Goal: Task Accomplishment & Management: Manage account settings

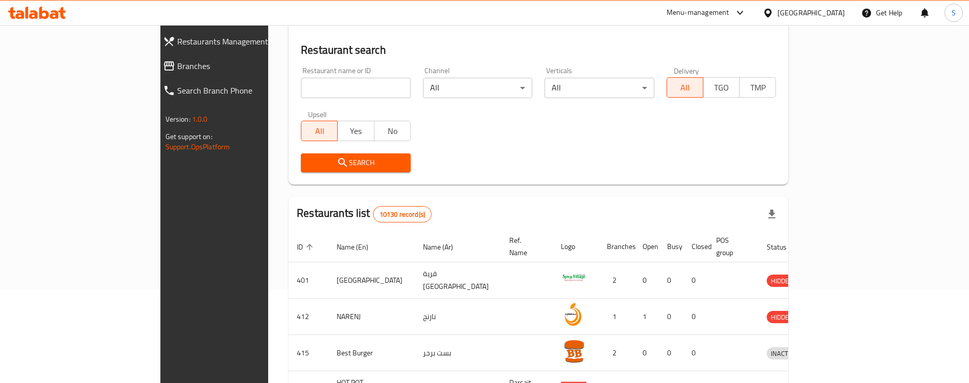
scroll to position [92, 0]
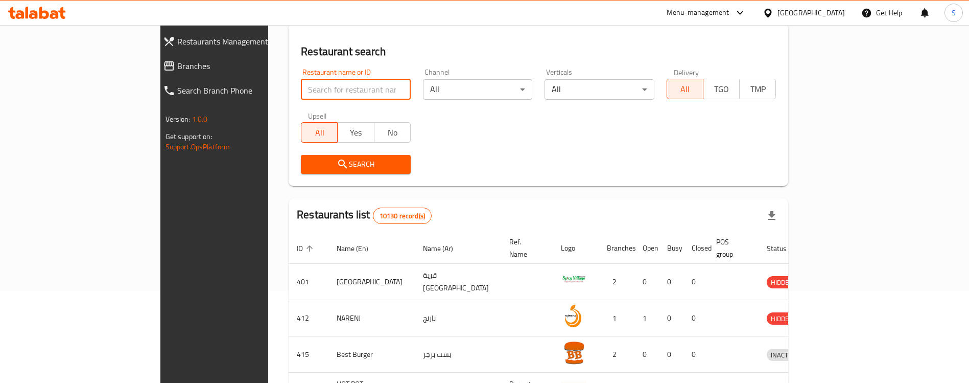
click at [301, 93] on input "search" at bounding box center [356, 89] width 110 height 20
paste input "Pizaza"
type input "Pizaza"
click at [481, 179] on div "Search" at bounding box center [538, 164] width 487 height 31
click at [421, 113] on div "Restaurant name or ID Pizaza Restaurant name or ID Channel All ​ Verticals All …" at bounding box center [538, 121] width 487 height 118
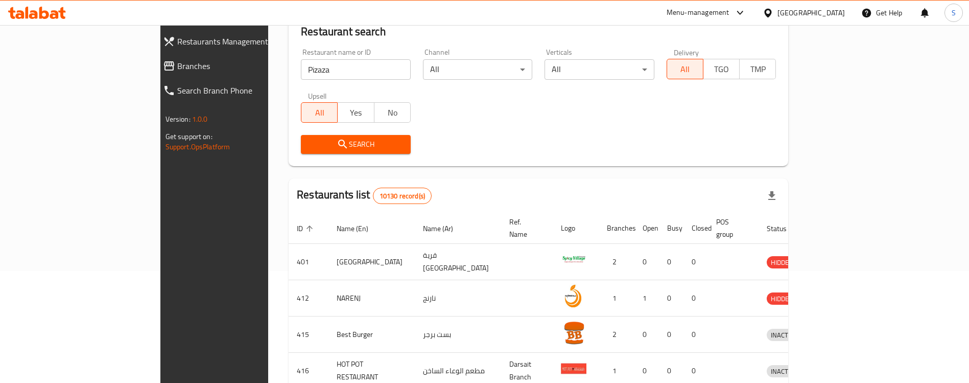
scroll to position [77, 0]
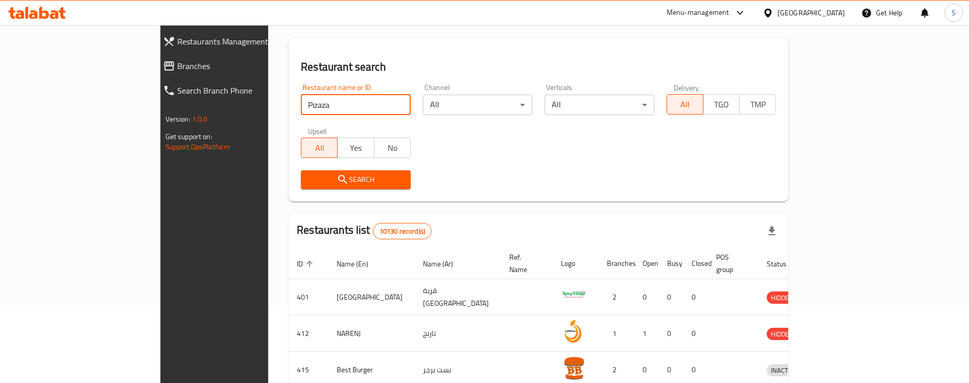
click at [330, 110] on input "Pizaza" at bounding box center [356, 105] width 110 height 20
click button "Search" at bounding box center [356, 179] width 110 height 19
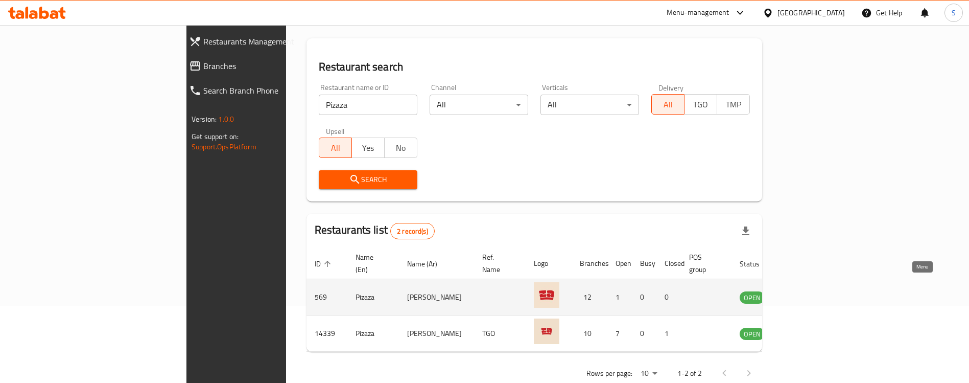
click at [812, 291] on link "enhanced table" at bounding box center [802, 297] width 19 height 12
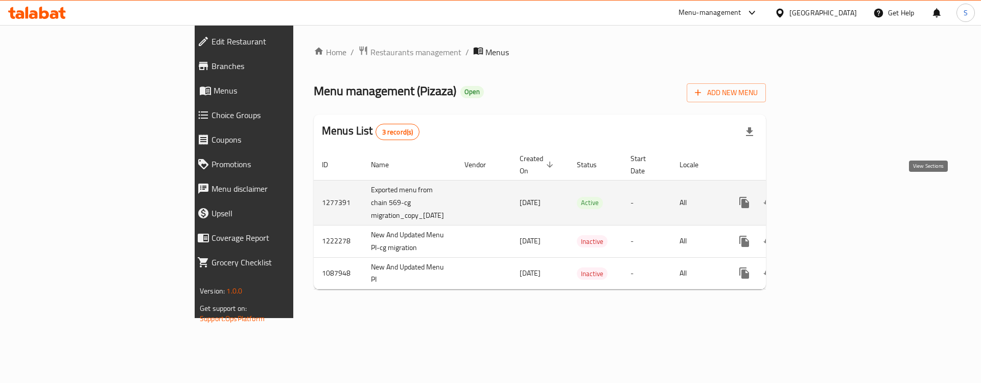
click at [824, 196] on icon "enhanced table" at bounding box center [818, 202] width 12 height 12
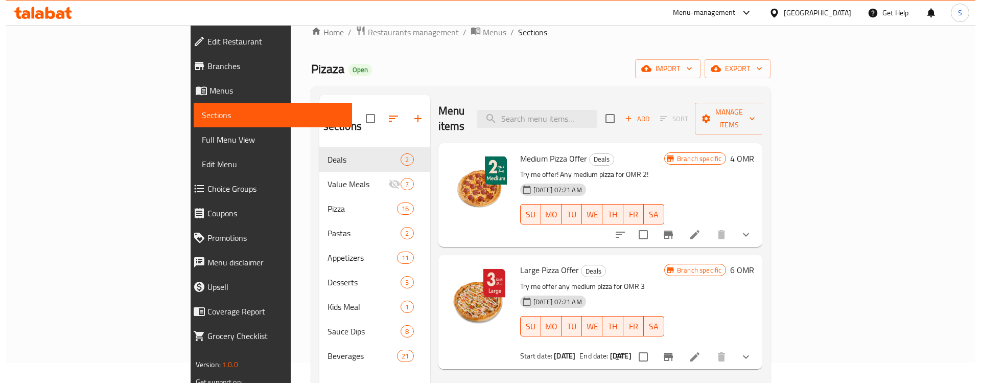
scroll to position [24, 0]
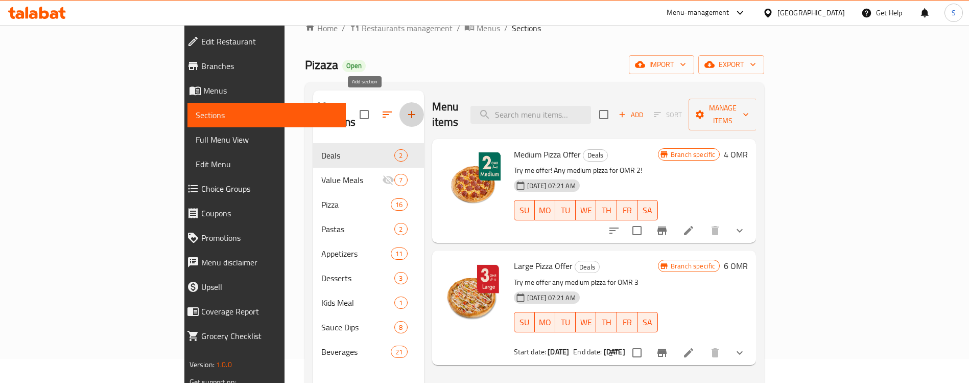
click at [406, 108] on icon "button" at bounding box center [412, 114] width 12 height 12
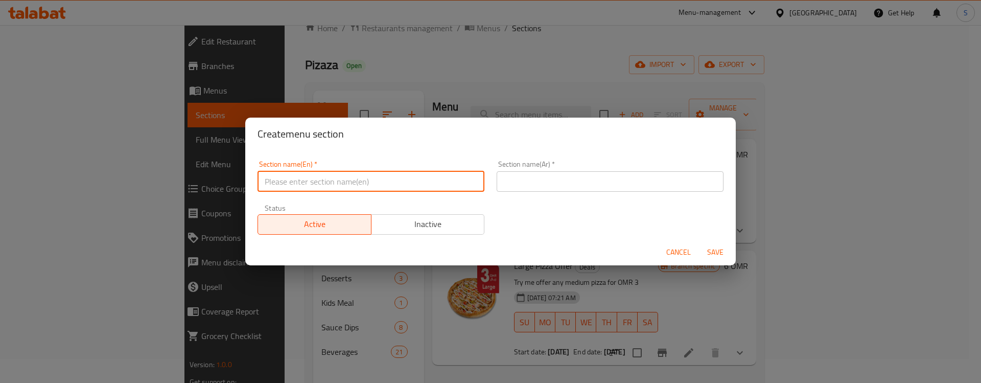
click at [390, 177] on input "text" at bounding box center [370, 181] width 227 height 20
type input "M41"
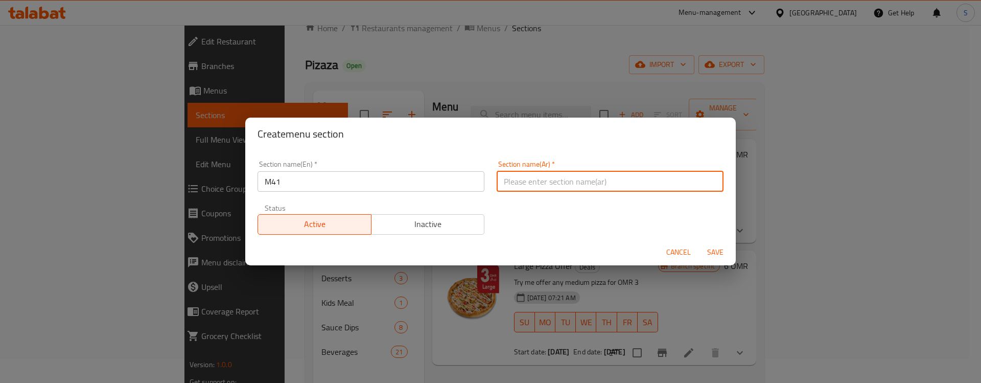
click at [583, 182] on input "text" at bounding box center [610, 181] width 227 height 20
click at [727, 249] on button "Save" at bounding box center [715, 252] width 33 height 19
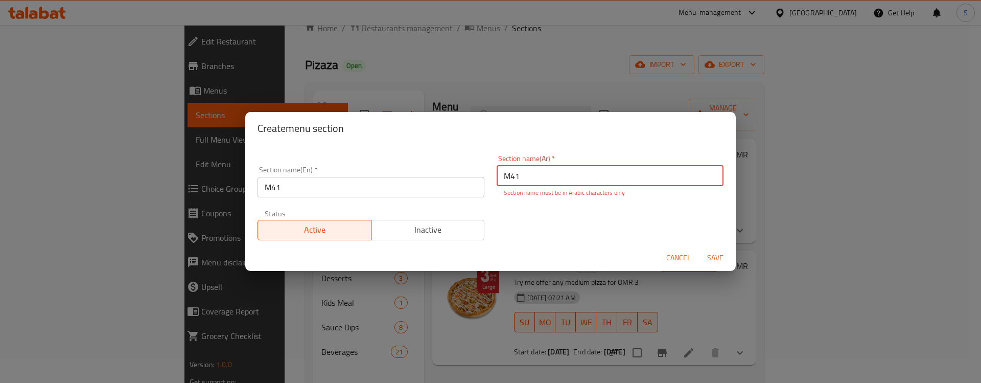
click at [615, 174] on input "M41" at bounding box center [610, 176] width 227 height 20
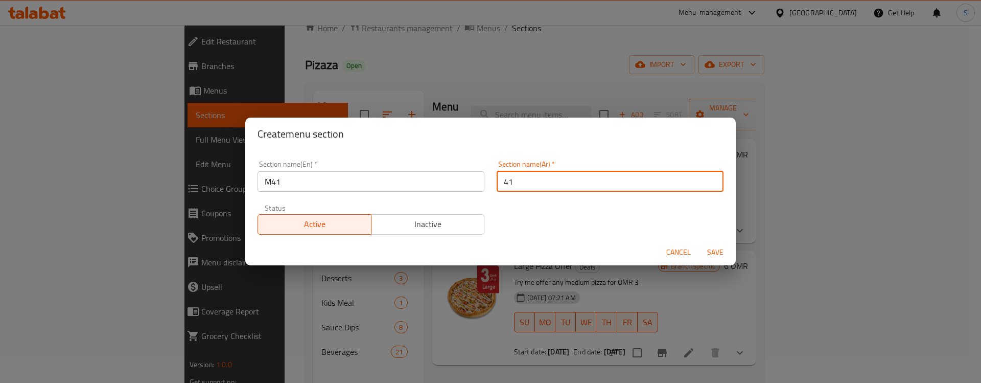
type input "41"
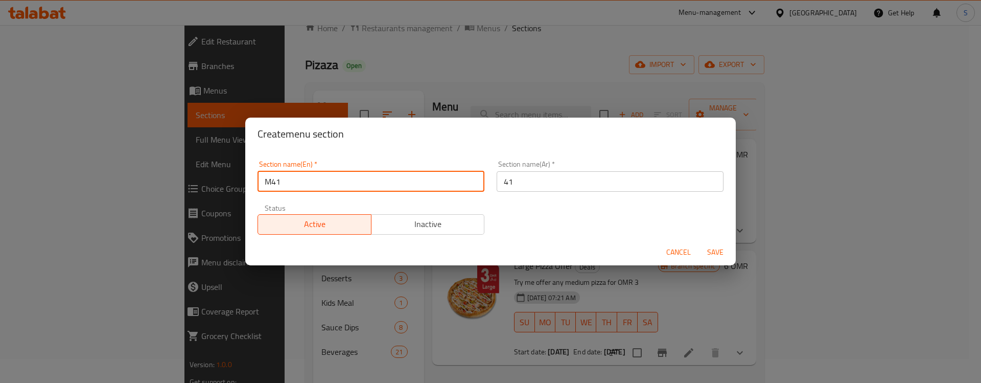
click at [333, 182] on input "M41" at bounding box center [370, 181] width 227 height 20
click at [627, 222] on div "Section name(En)   * M41 Section name(En) * Section name(Ar)   * 41 Section nam…" at bounding box center [490, 197] width 478 height 86
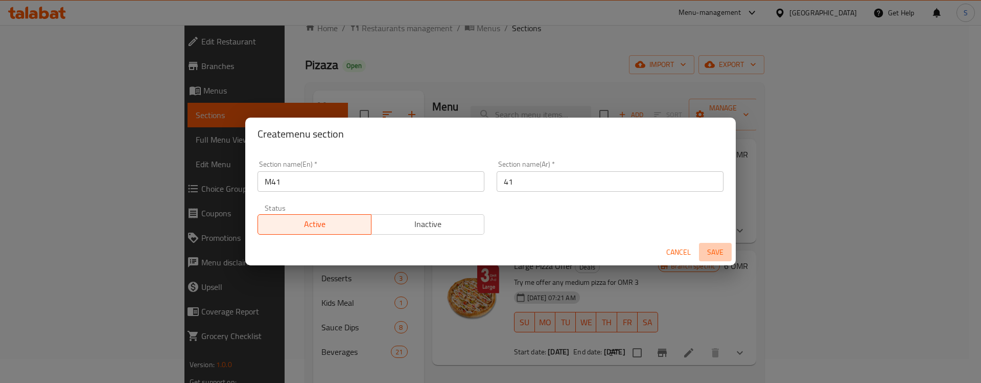
click at [719, 250] on span "Save" at bounding box center [715, 252] width 25 height 13
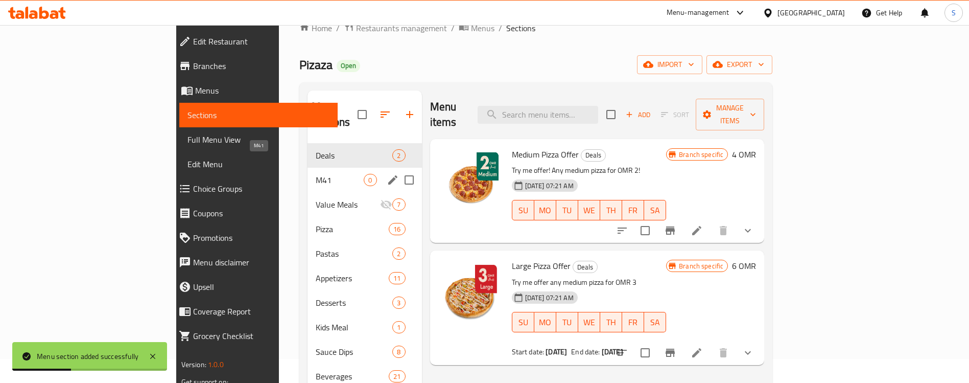
click at [316, 174] on span "M41" at bounding box center [340, 180] width 48 height 12
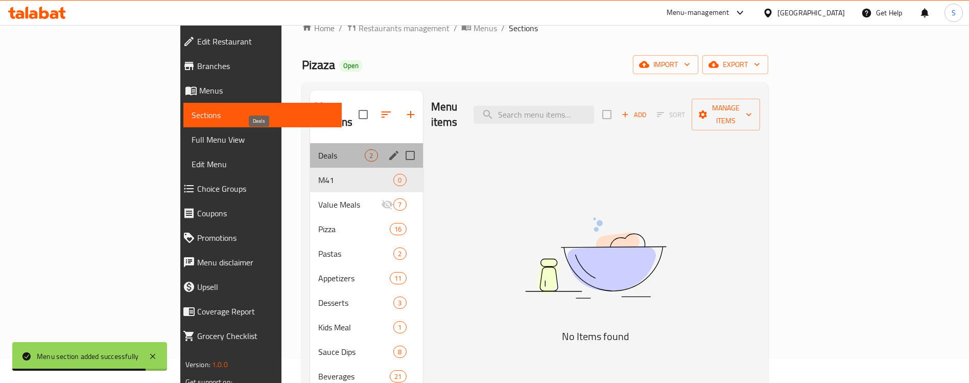
click at [318, 149] on span "Deals" at bounding box center [341, 155] width 46 height 12
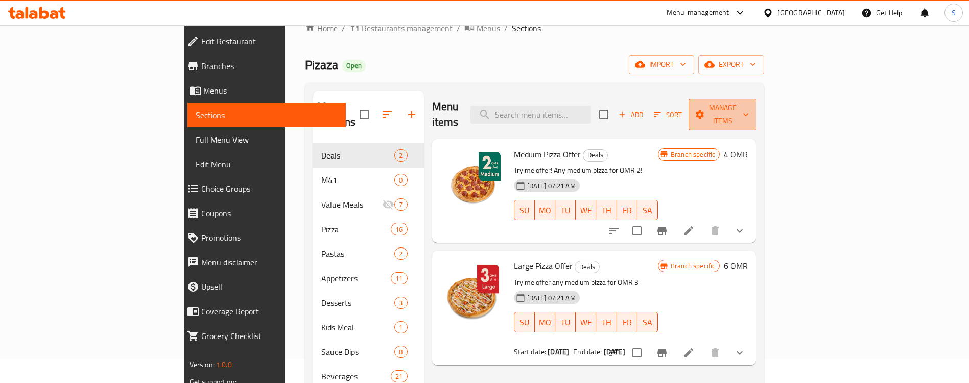
click at [749, 108] on span "Manage items" at bounding box center [723, 115] width 52 height 26
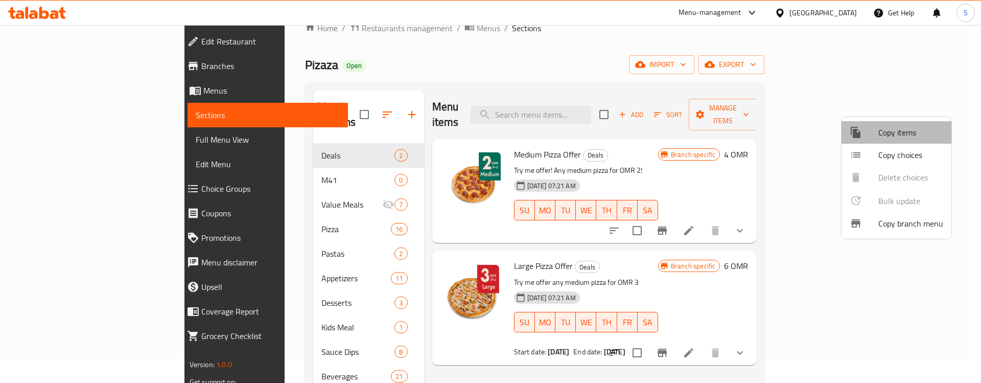
click at [902, 133] on span "Copy items" at bounding box center [910, 132] width 65 height 12
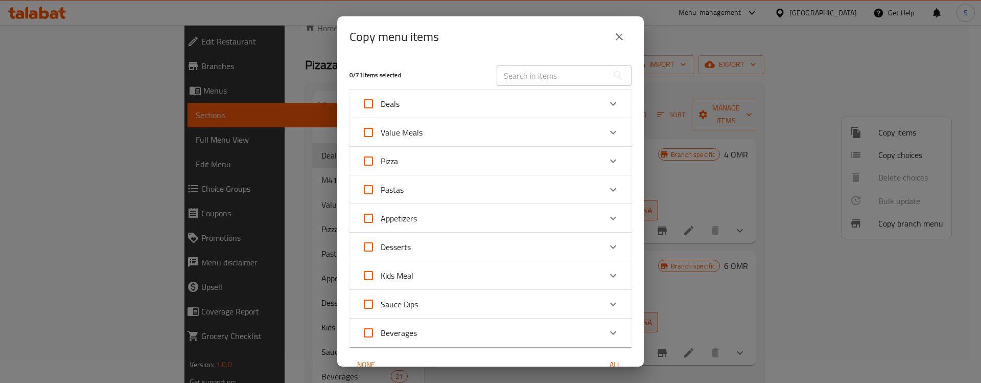
drag, startPoint x: 547, startPoint y: 101, endPoint x: 551, endPoint y: 189, distance: 88.0
click at [551, 189] on div "0 / 71 items selected ​ Deals Medium Pizza Offer 4 OMR Large Pizza Offer 6 OMR …" at bounding box center [490, 211] width 307 height 309
click at [601, 108] on div "Expand" at bounding box center [613, 103] width 25 height 25
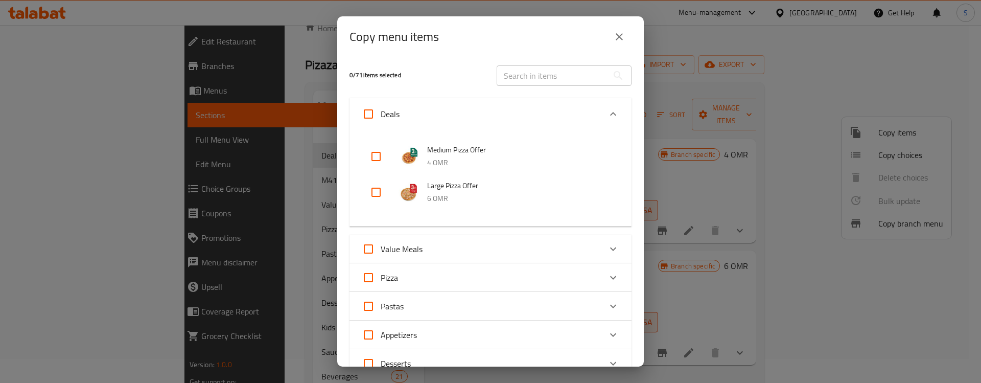
click at [374, 157] on input "checkbox" at bounding box center [376, 156] width 25 height 25
checkbox input "true"
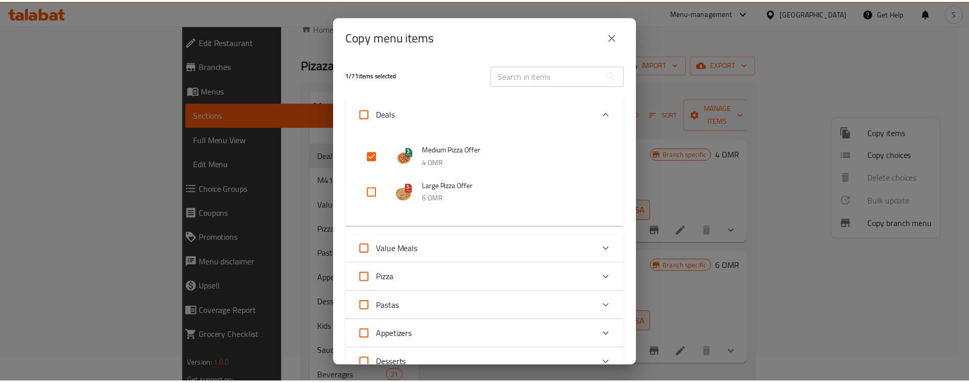
scroll to position [244, 0]
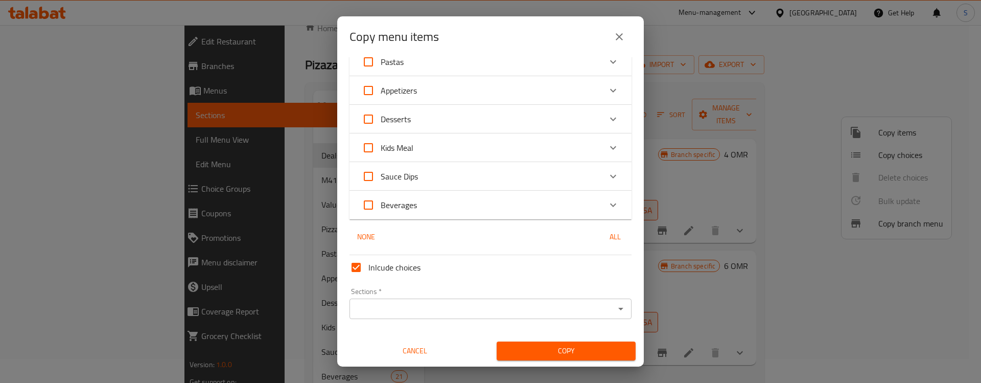
click at [451, 310] on input "Sections   *" at bounding box center [482, 308] width 259 height 14
click at [616, 39] on icon "close" at bounding box center [619, 36] width 7 height 7
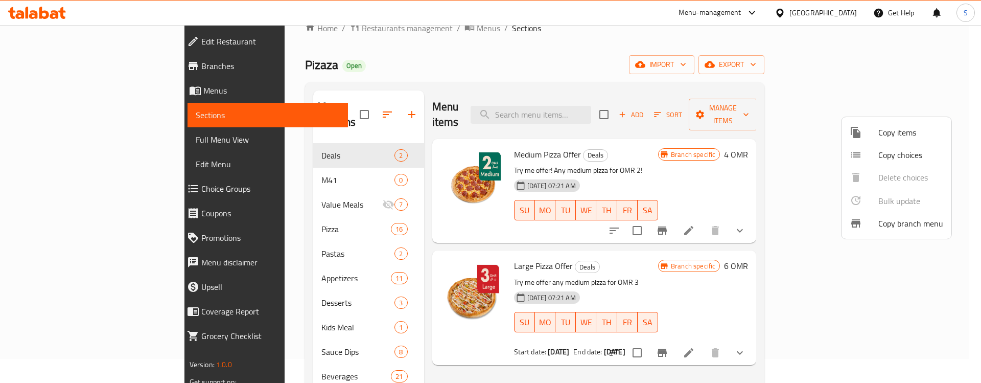
click at [711, 88] on div at bounding box center [490, 191] width 981 height 383
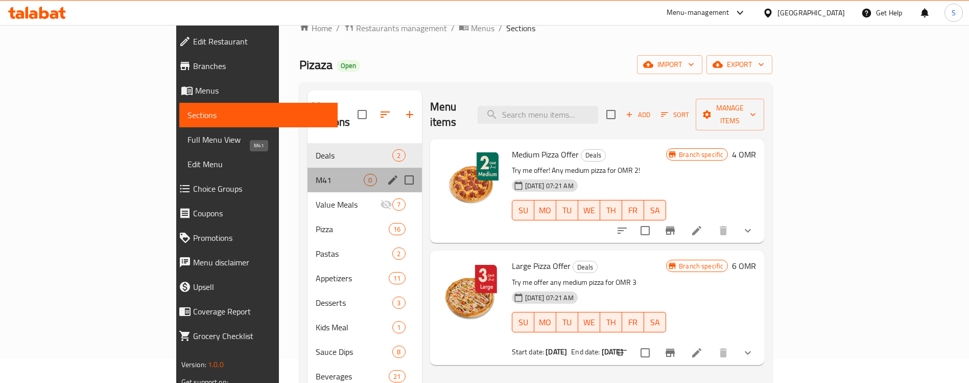
click at [316, 174] on span "M41" at bounding box center [340, 180] width 48 height 12
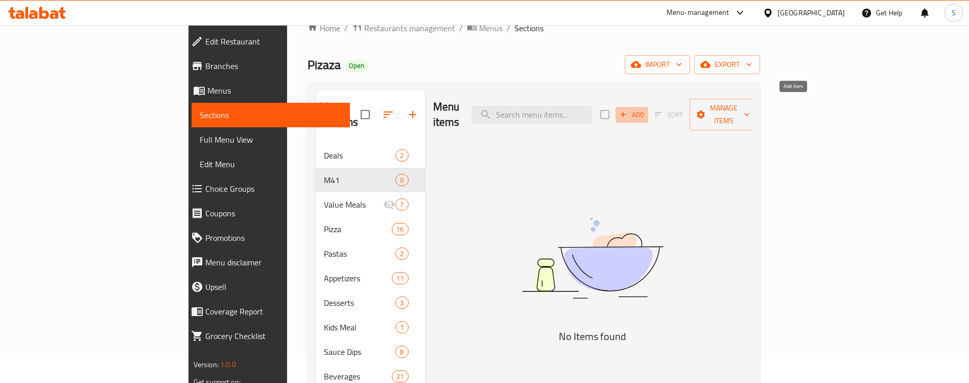
click at [646, 109] on span "Add" at bounding box center [632, 115] width 28 height 12
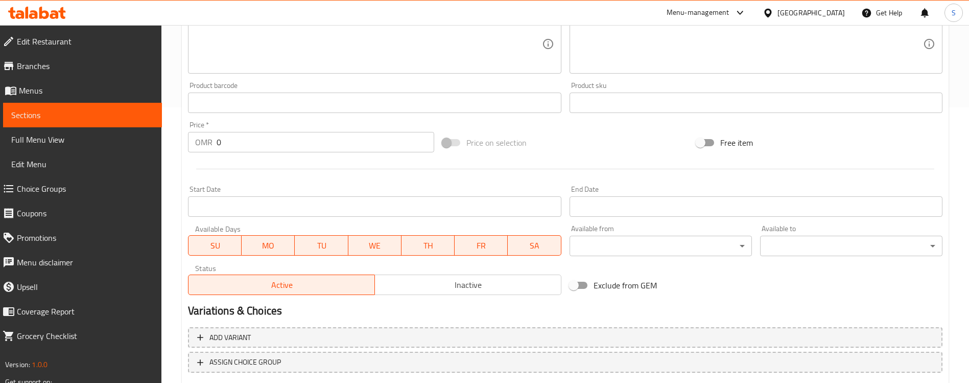
scroll to position [339, 0]
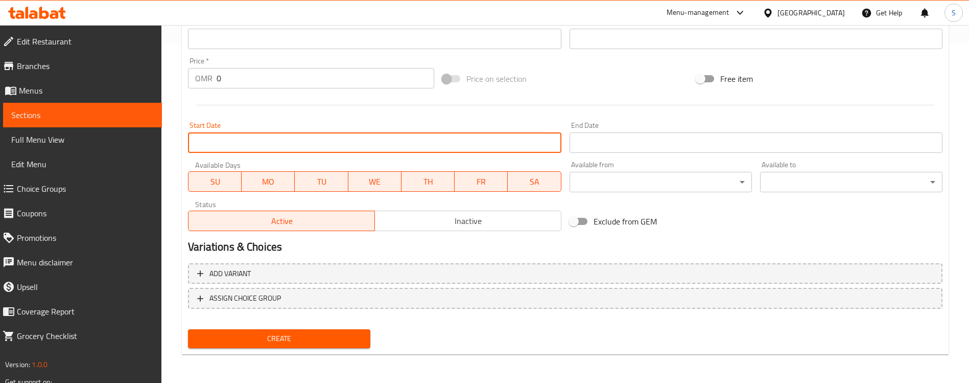
click at [319, 141] on input "Start Date" at bounding box center [374, 142] width 373 height 20
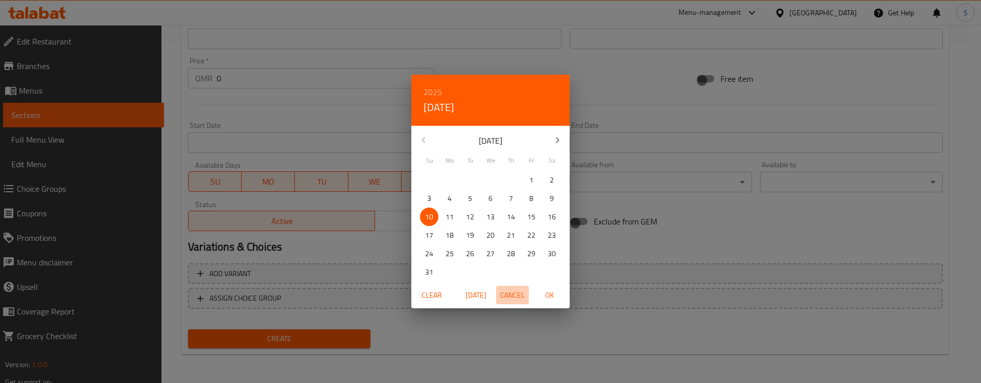
click at [509, 294] on span "Cancel" at bounding box center [512, 295] width 25 height 13
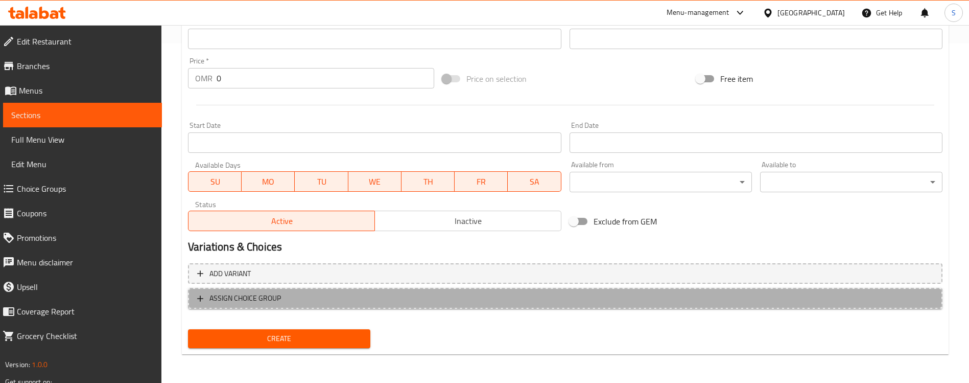
click at [269, 299] on span "ASSIGN CHOICE GROUP" at bounding box center [245, 298] width 72 height 13
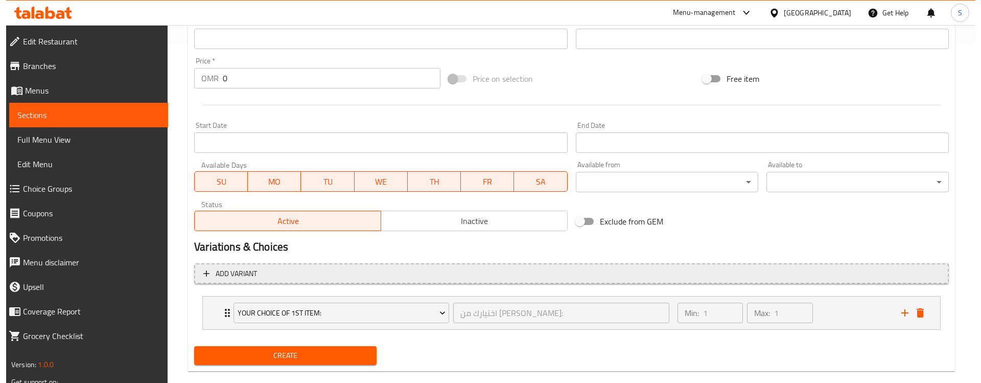
scroll to position [356, 0]
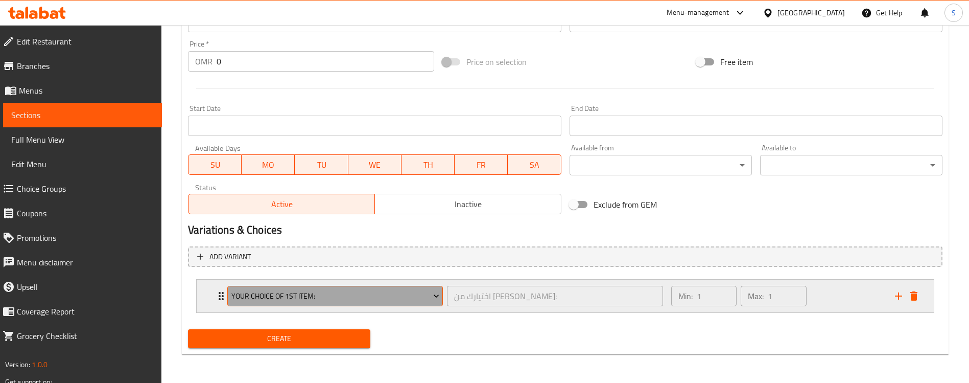
click at [317, 299] on span "Your Choice of 1st item:" at bounding box center [335, 296] width 208 height 13
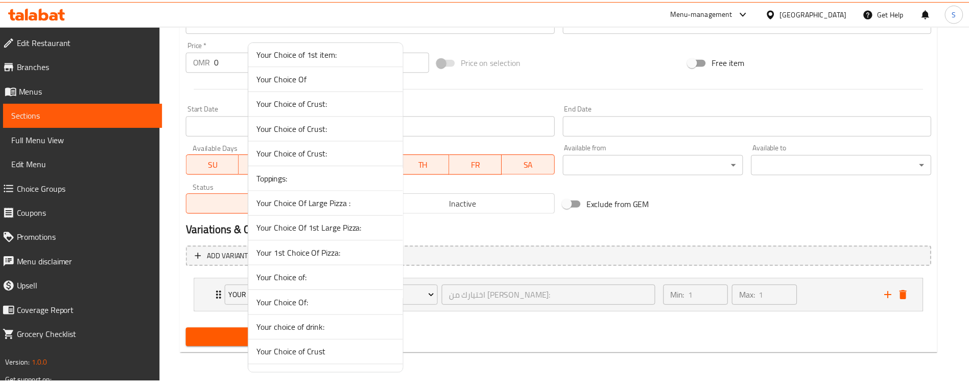
scroll to position [0, 0]
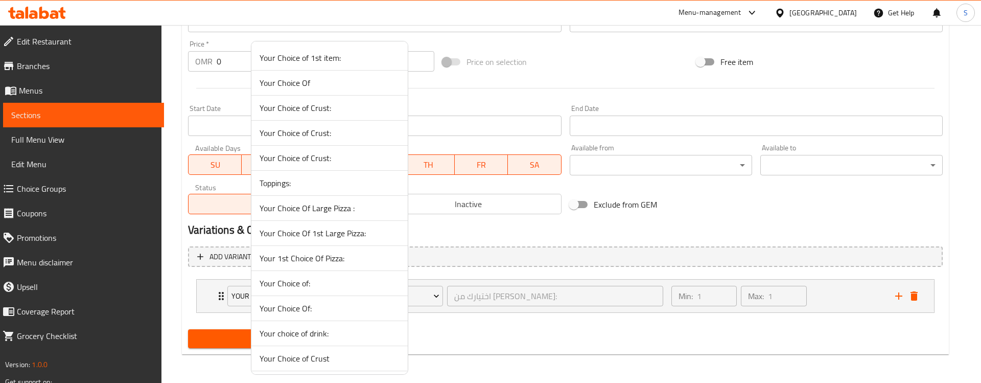
click at [213, 238] on div at bounding box center [490, 191] width 981 height 383
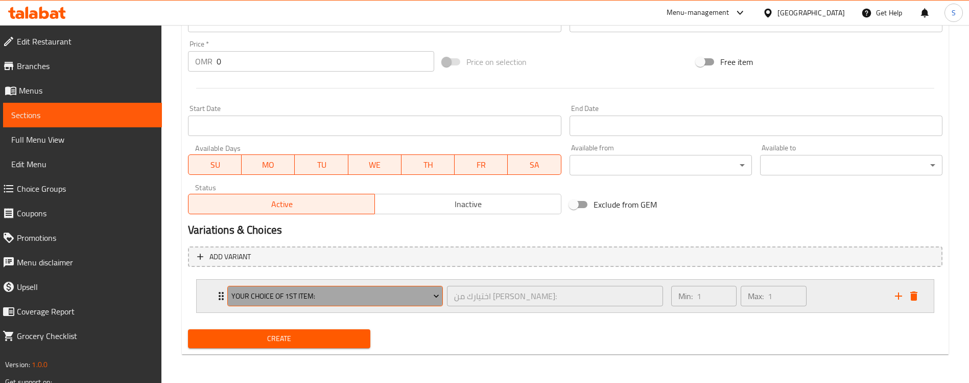
click at [366, 292] on span "Your Choice of 1st item:" at bounding box center [335, 296] width 208 height 13
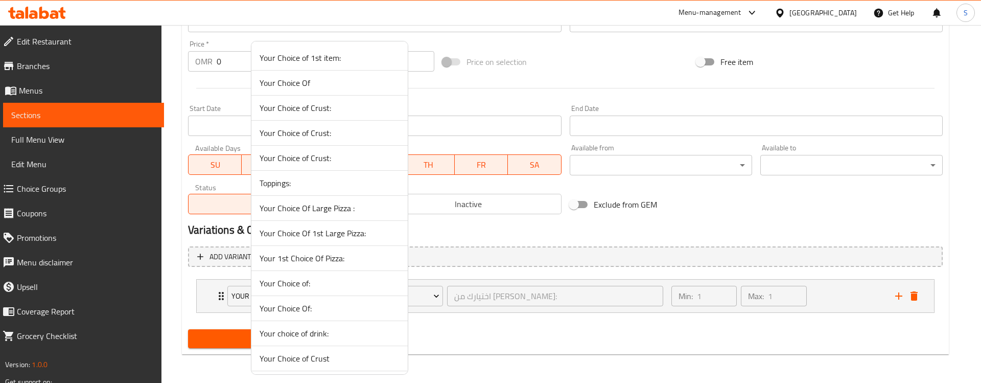
click at [180, 177] on div at bounding box center [490, 191] width 981 height 383
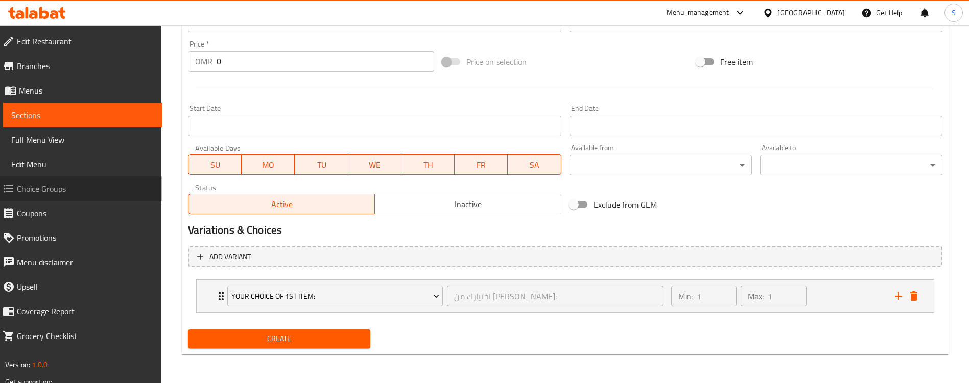
click at [45, 187] on span "Choice Groups" at bounding box center [85, 188] width 137 height 12
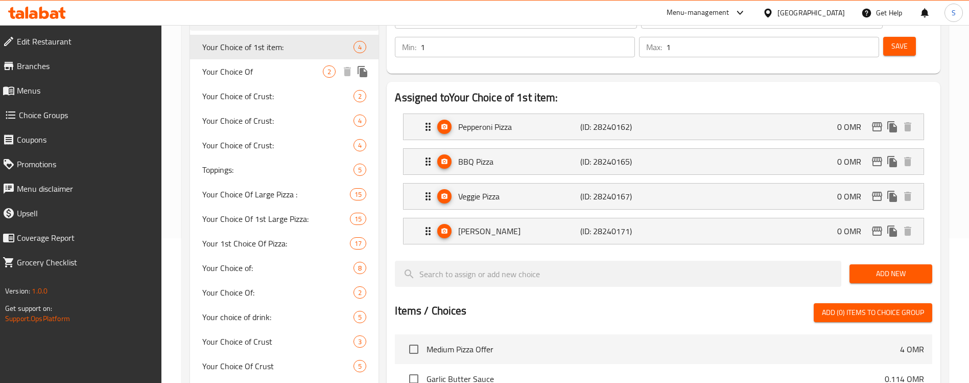
scroll to position [40, 0]
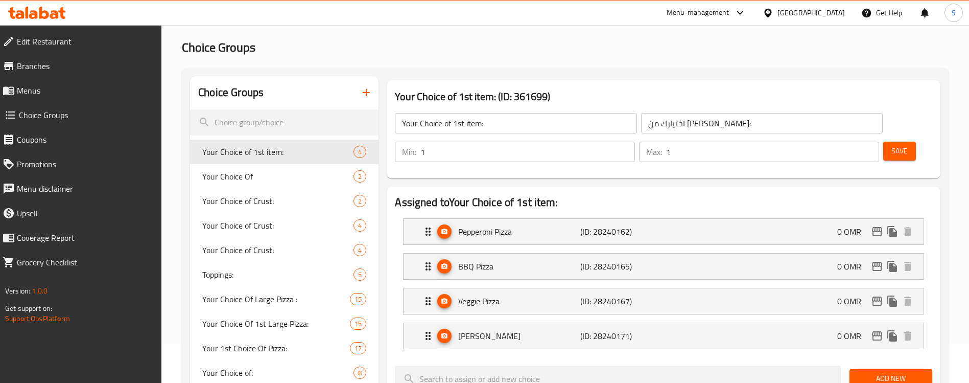
click at [366, 90] on icon "button" at bounding box center [366, 92] width 12 height 12
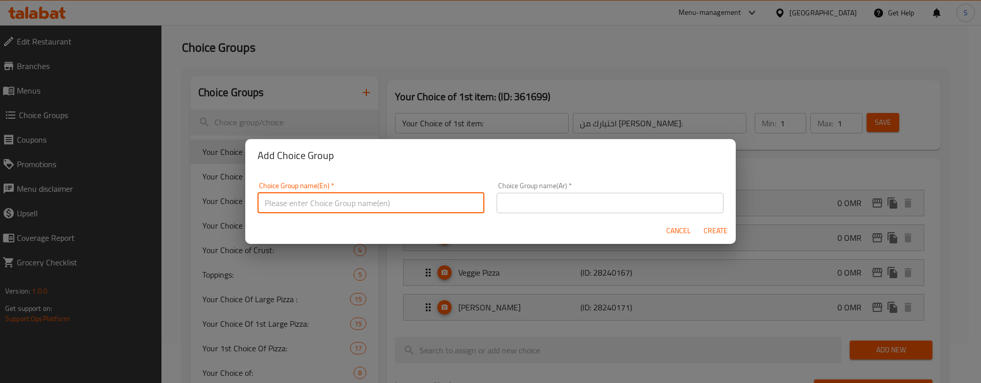
drag, startPoint x: 358, startPoint y: 207, endPoint x: 350, endPoint y: 204, distance: 8.7
click at [358, 207] on input "text" at bounding box center [370, 203] width 227 height 20
click at [448, 208] on input "Your Choice of [PERSON_NAME] Side:" at bounding box center [370, 203] width 227 height 20
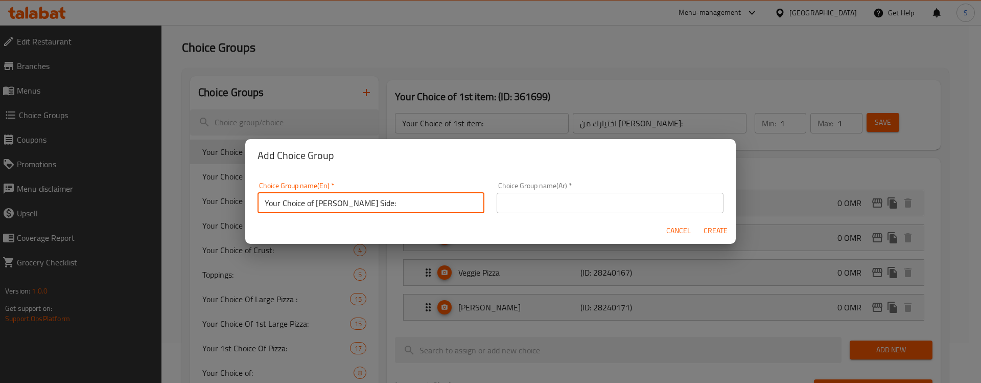
type input "Your Choice of [PERSON_NAME] Side:"
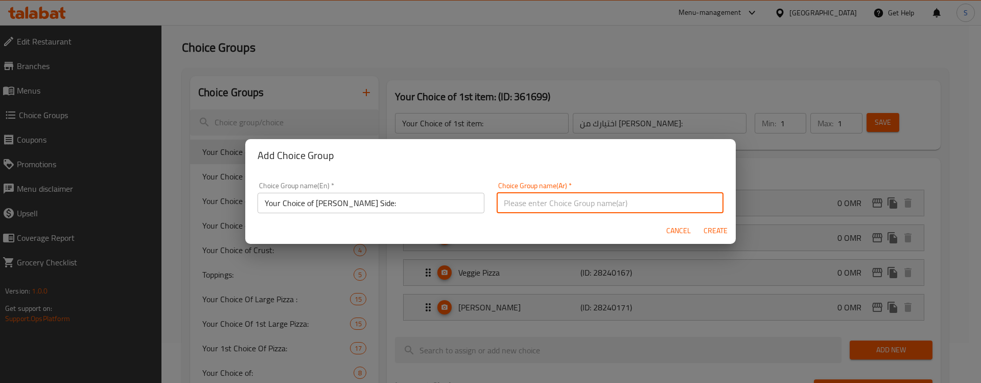
click at [543, 207] on input "text" at bounding box center [610, 203] width 227 height 20
paste input "Your Choice of [PERSON_NAME] Side:"
click at [568, 207] on input "Your Choice of [PERSON_NAME] Side:" at bounding box center [610, 203] width 227 height 20
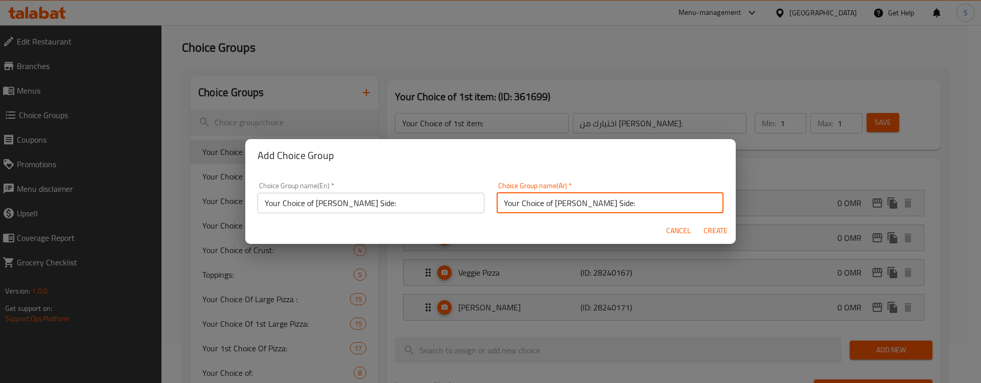
paste input "اختيارك للطبق الجانبي الأول"
type input "اختيارك للطبق الجانبي الأول:"
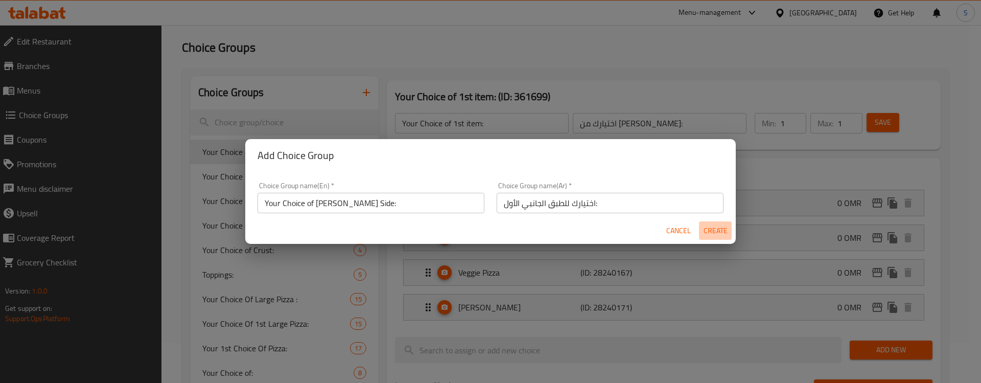
click at [718, 230] on span "Create" at bounding box center [715, 230] width 25 height 13
type input "Your Choice of [PERSON_NAME] Side:"
type input "اختيارك للطبق الجانبي الأول:"
type input "0"
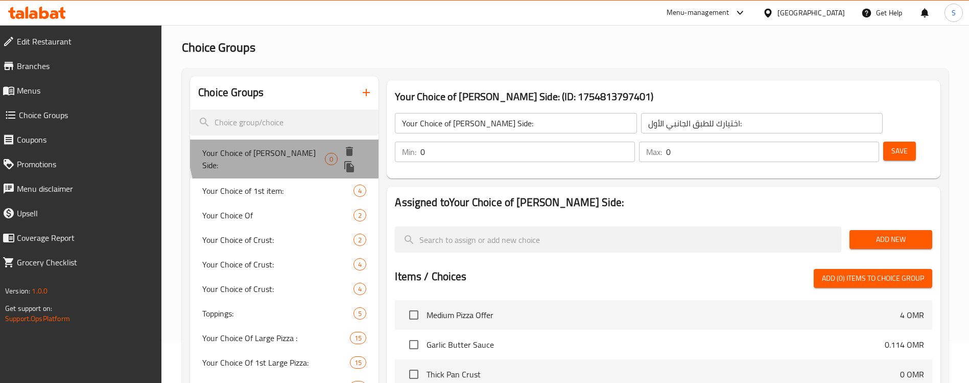
click at [289, 150] on span "Your Choice of [PERSON_NAME] Side:" at bounding box center [263, 159] width 123 height 25
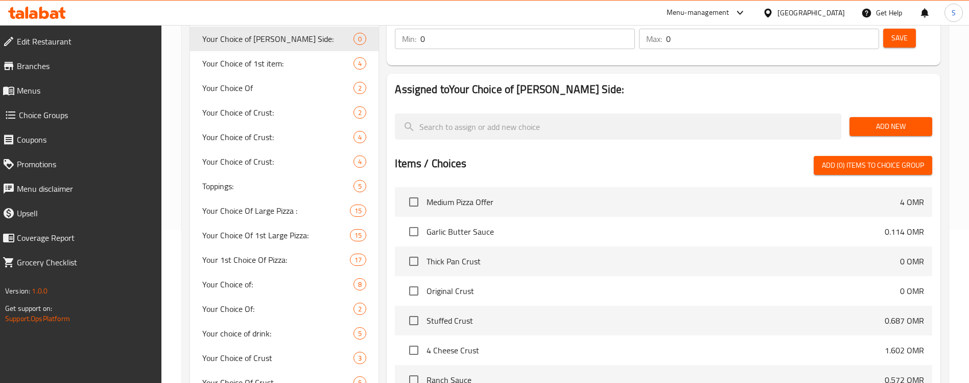
scroll to position [122, 0]
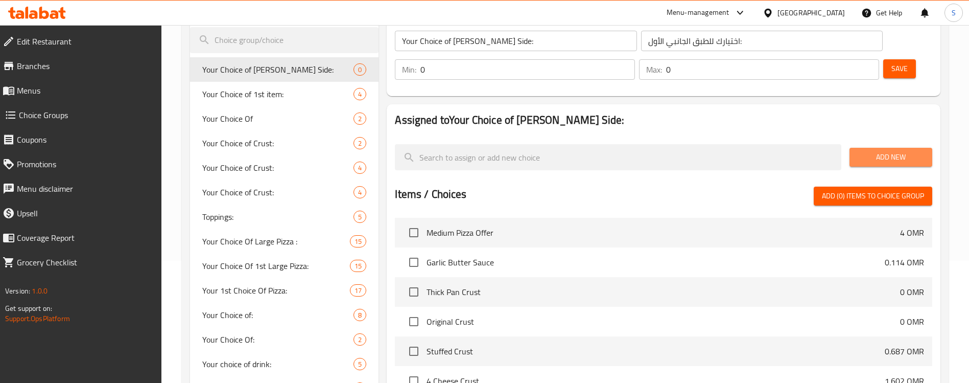
click at [884, 151] on span "Add New" at bounding box center [891, 157] width 66 height 13
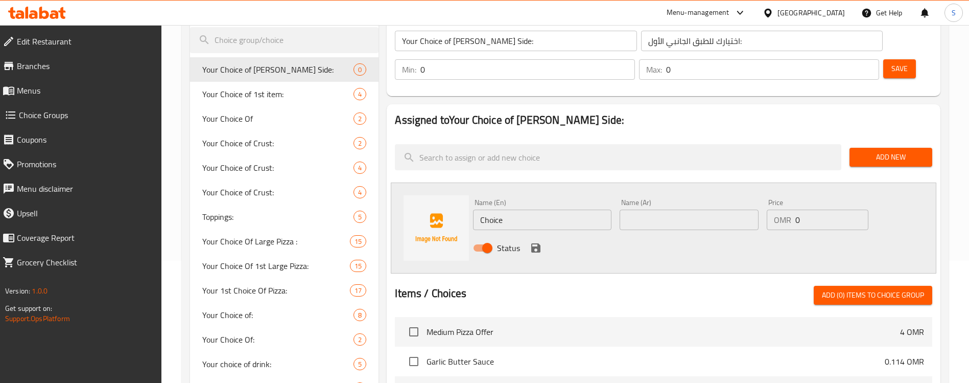
scroll to position [105, 0]
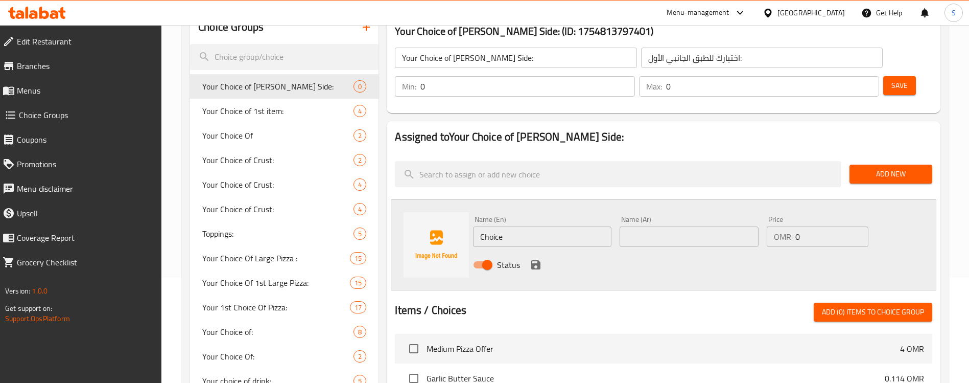
click at [544, 226] on input "Choice" at bounding box center [542, 236] width 138 height 20
click at [542, 226] on input "Hawaiian Pizza" at bounding box center [542, 236] width 138 height 20
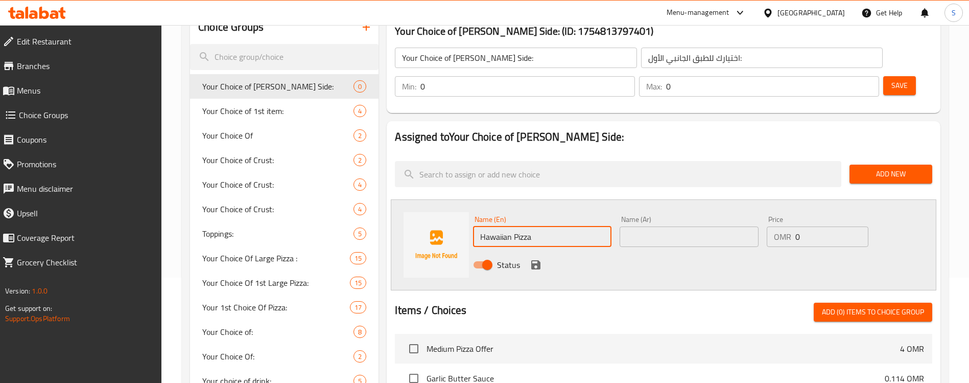
click at [542, 226] on input "Hawaiian Pizza" at bounding box center [542, 236] width 138 height 20
type input "Hawaiian Pizza"
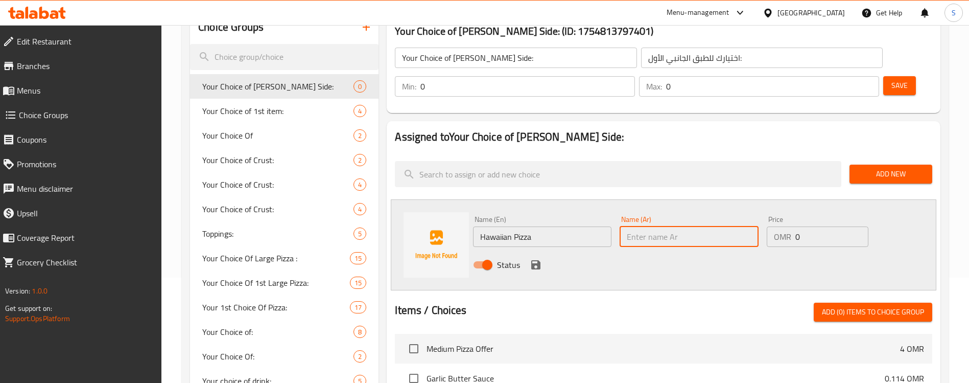
click at [688, 226] on input "text" at bounding box center [689, 236] width 138 height 20
paste input "بيتزا هاواي"
type input "بيتزا هاواي"
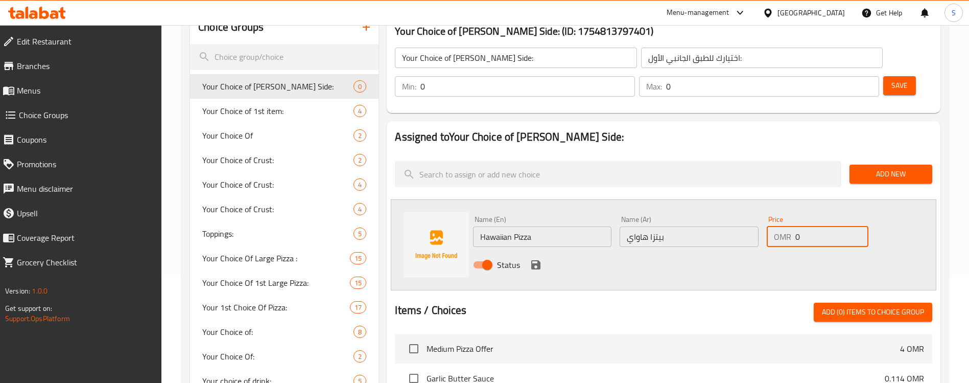
click at [816, 226] on input "0" at bounding box center [831, 236] width 73 height 20
click at [536, 259] on icon "save" at bounding box center [536, 265] width 12 height 12
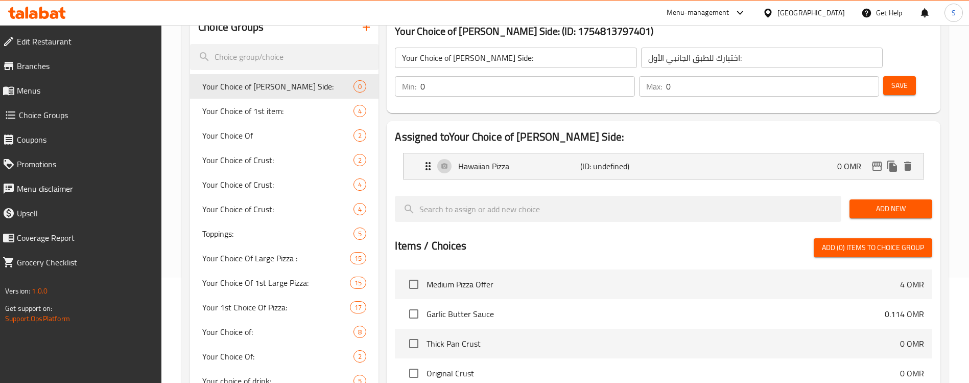
scroll to position [68, 0]
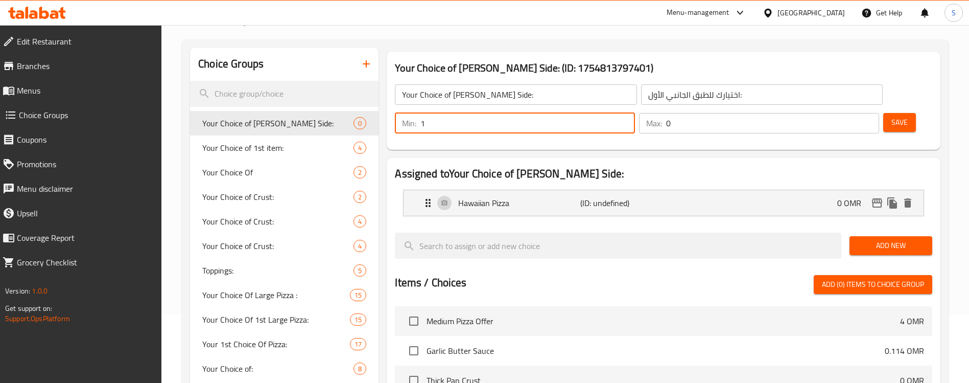
type input "1"
click at [635, 113] on input "1" at bounding box center [527, 123] width 215 height 20
type input "1"
click at [852, 113] on input "1" at bounding box center [772, 123] width 213 height 20
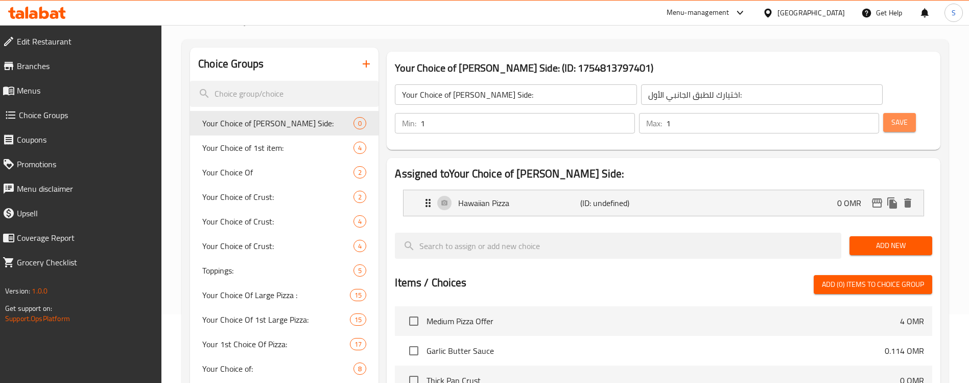
click at [892, 116] on span "Save" at bounding box center [900, 122] width 16 height 13
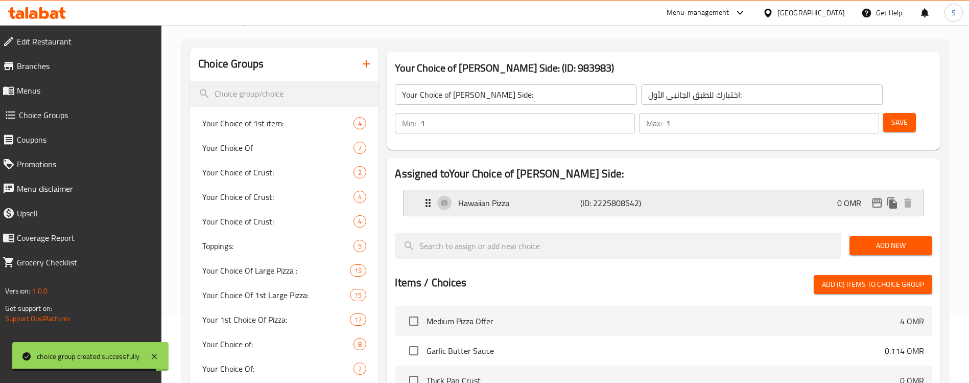
click at [694, 190] on div "Hawaiian Pizza (ID: 2225808542) 0 OMR" at bounding box center [666, 203] width 489 height 26
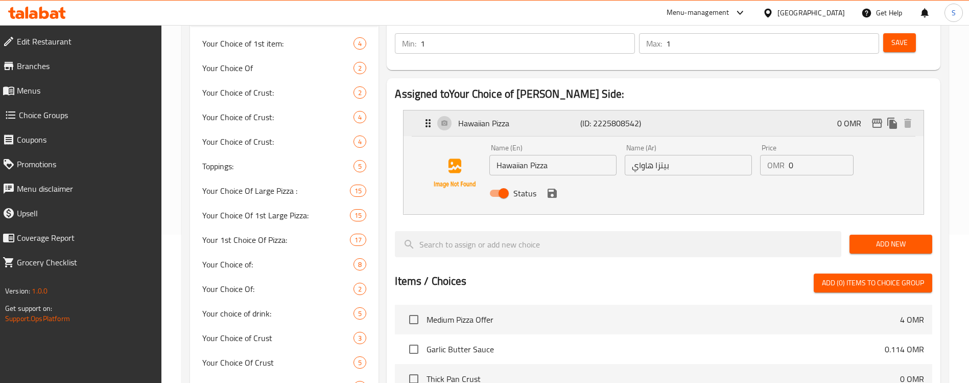
scroll to position [102, 0]
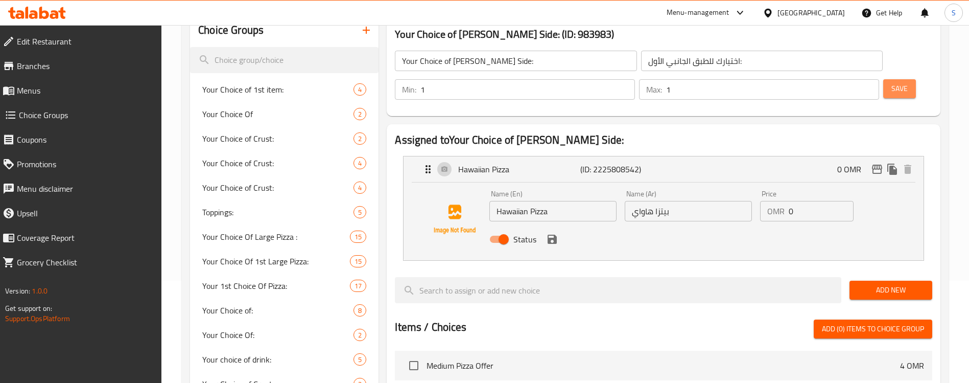
click at [892, 82] on span "Save" at bounding box center [900, 88] width 16 height 13
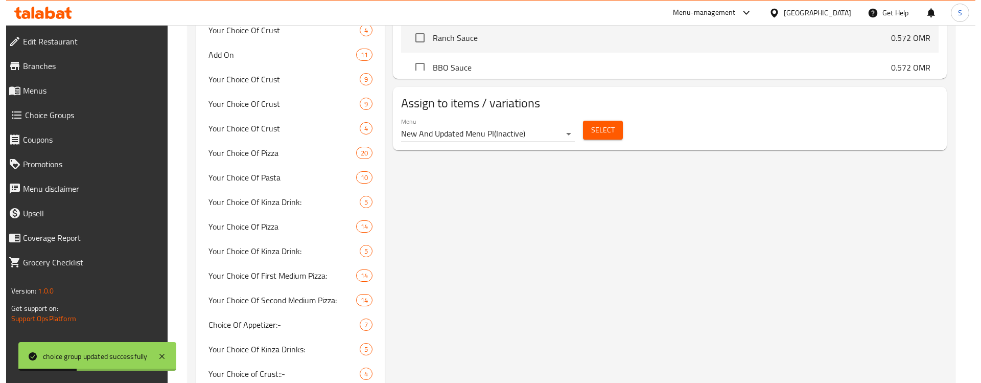
scroll to position [494, 0]
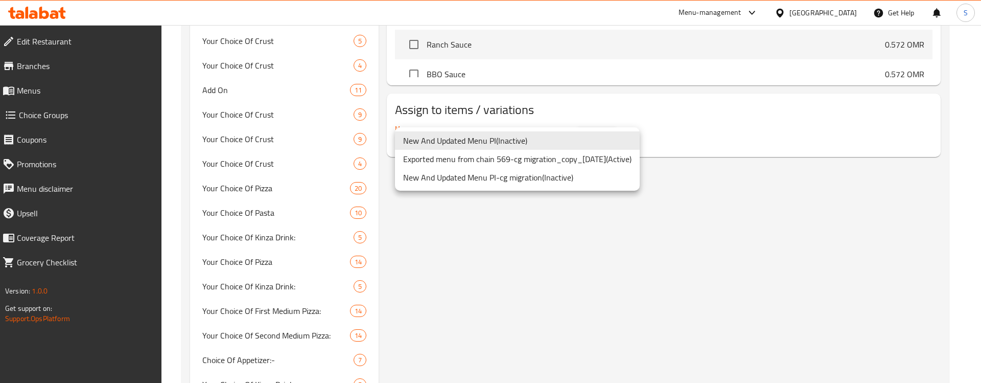
click at [635, 158] on li "Exported menu from chain 569-cg migration_copy_[DATE] ( Active )" at bounding box center [517, 159] width 245 height 18
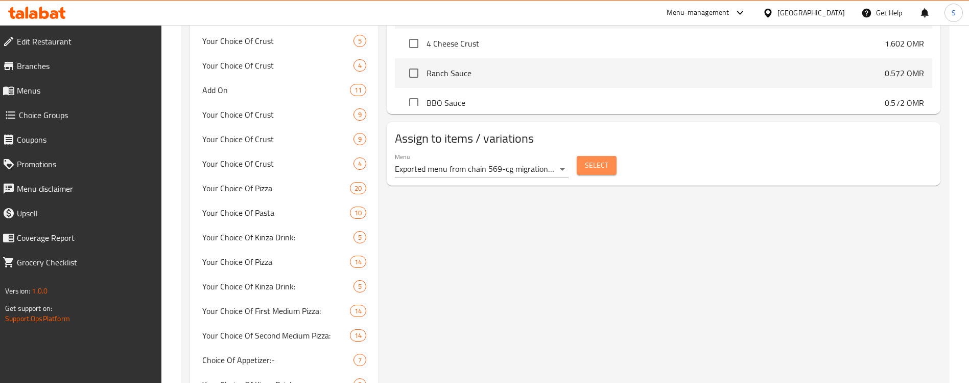
click at [595, 159] on span "Select" at bounding box center [597, 165] width 24 height 13
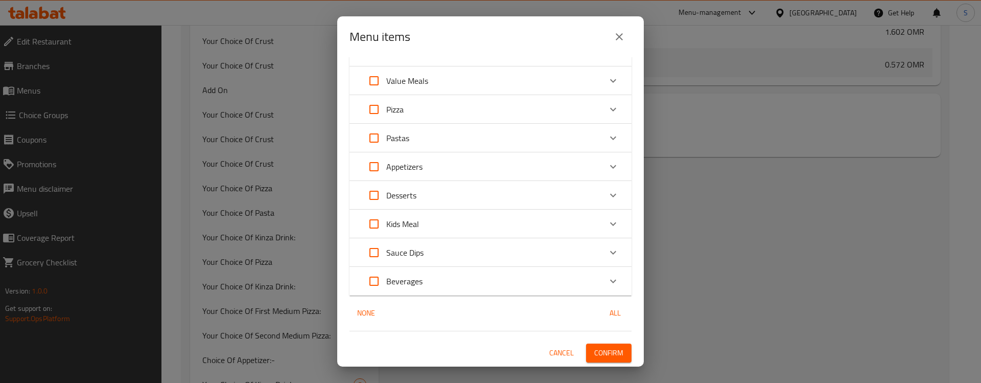
scroll to position [0, 0]
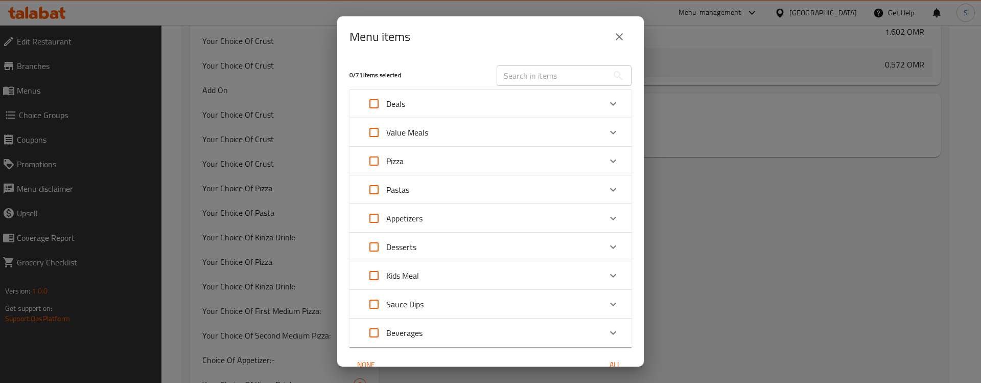
click at [607, 98] on icon "Expand" at bounding box center [613, 104] width 12 height 12
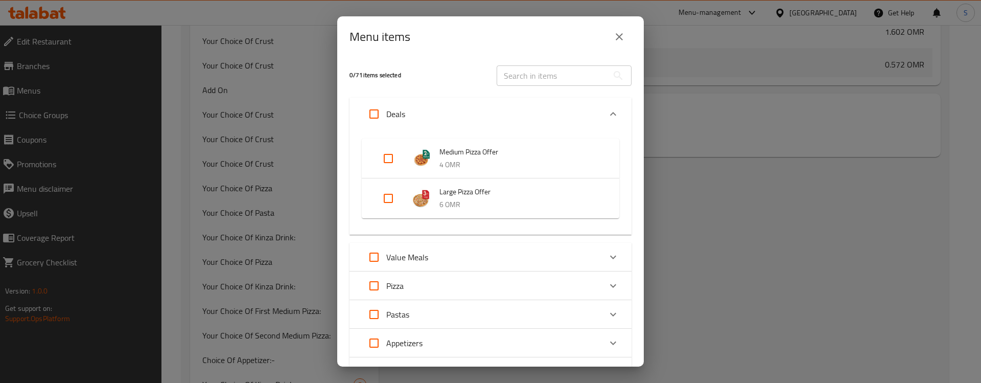
click at [392, 161] on input "Expand" at bounding box center [388, 158] width 25 height 25
checkbox input "true"
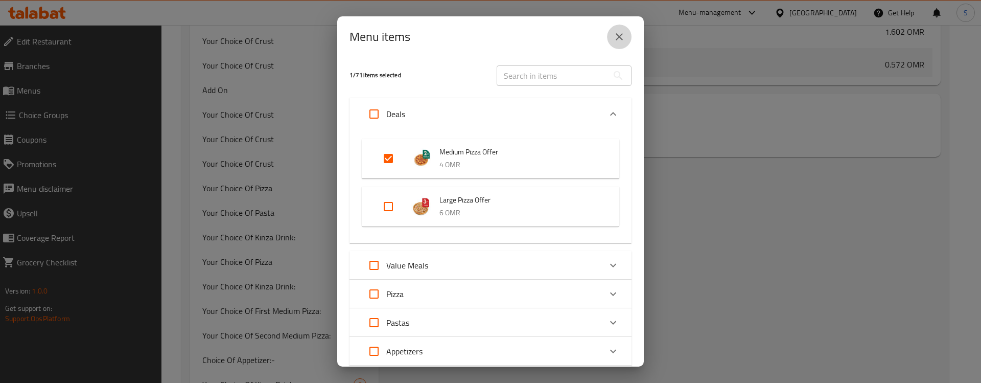
click at [616, 35] on icon "close" at bounding box center [619, 37] width 12 height 12
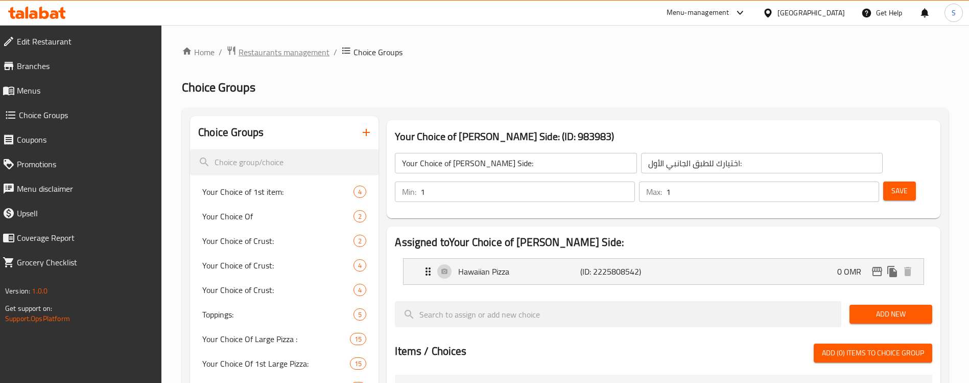
click at [293, 54] on span "Restaurants management" at bounding box center [284, 52] width 91 height 12
